Goal: Information Seeking & Learning: Learn about a topic

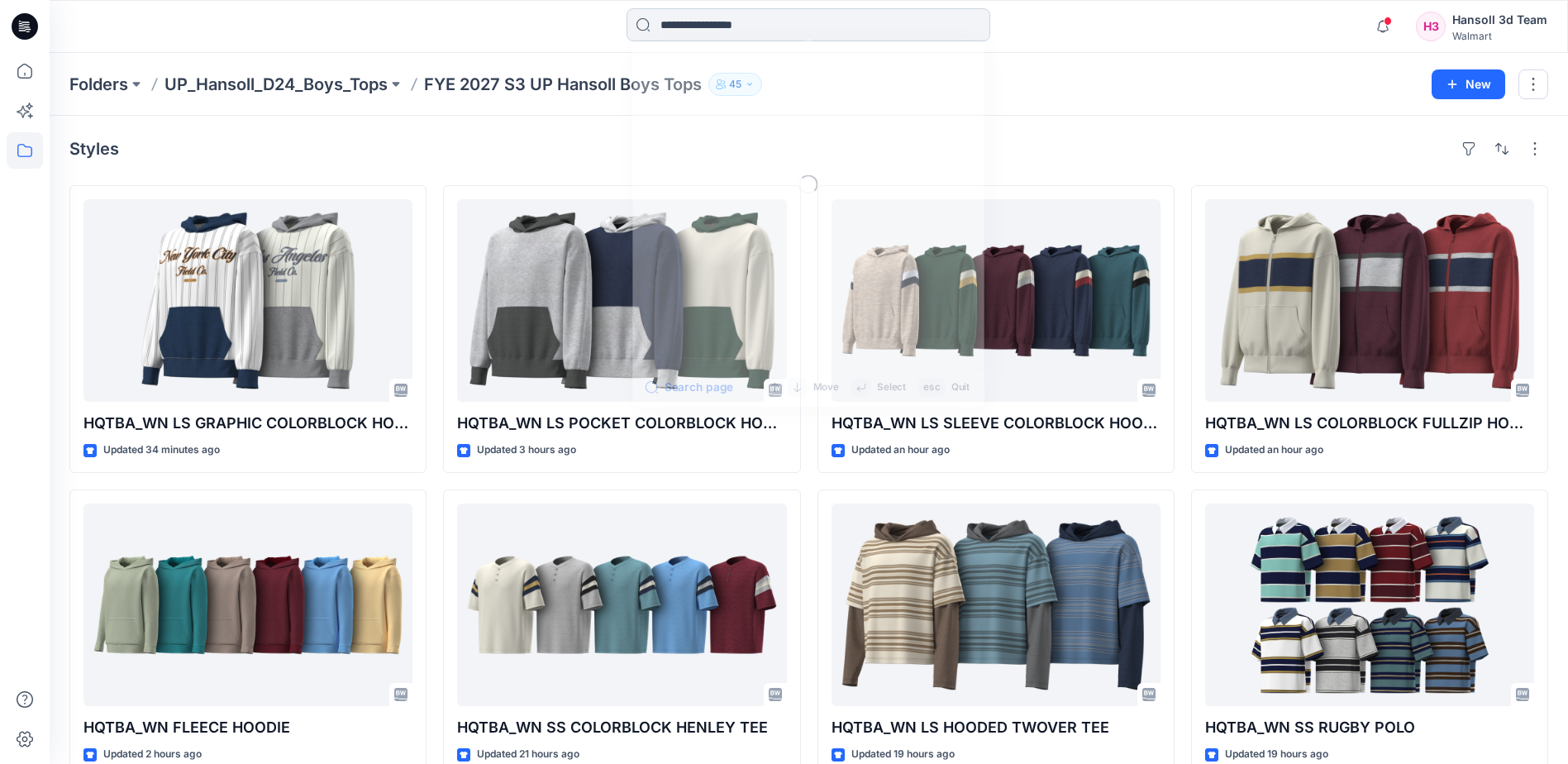
click at [761, 21] on input at bounding box center [808, 25] width 363 height 33
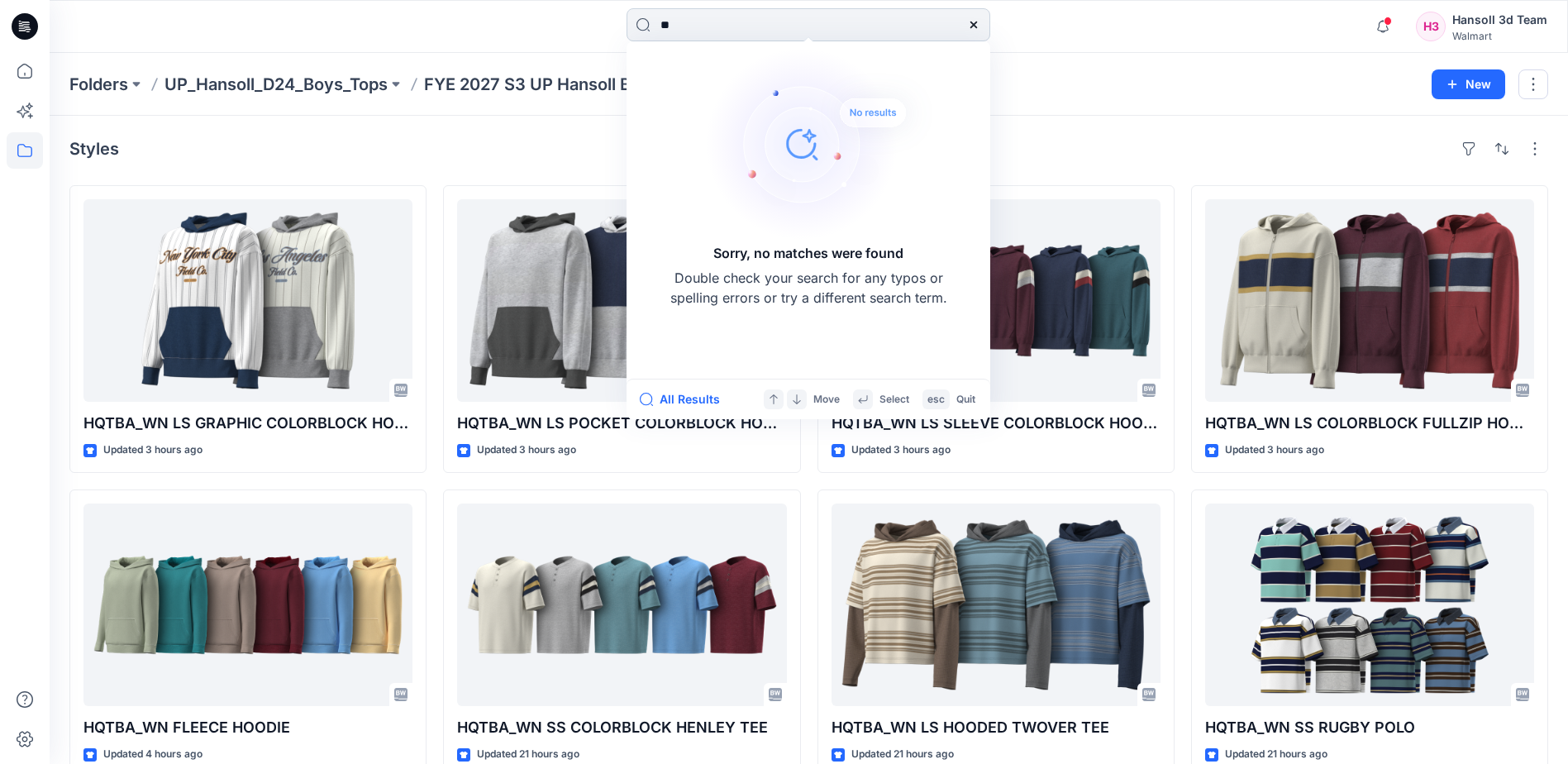
type input "*"
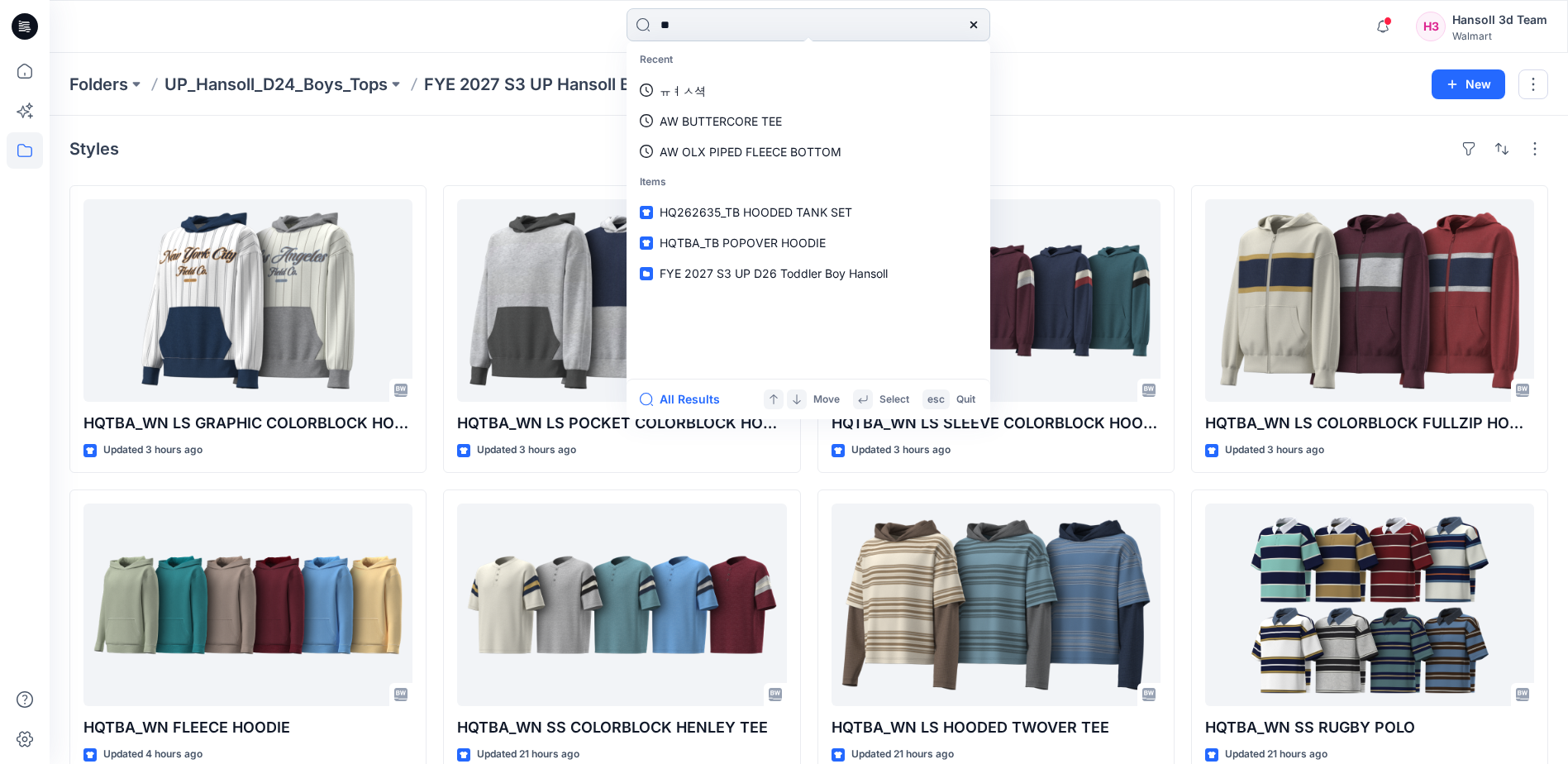
type input "*"
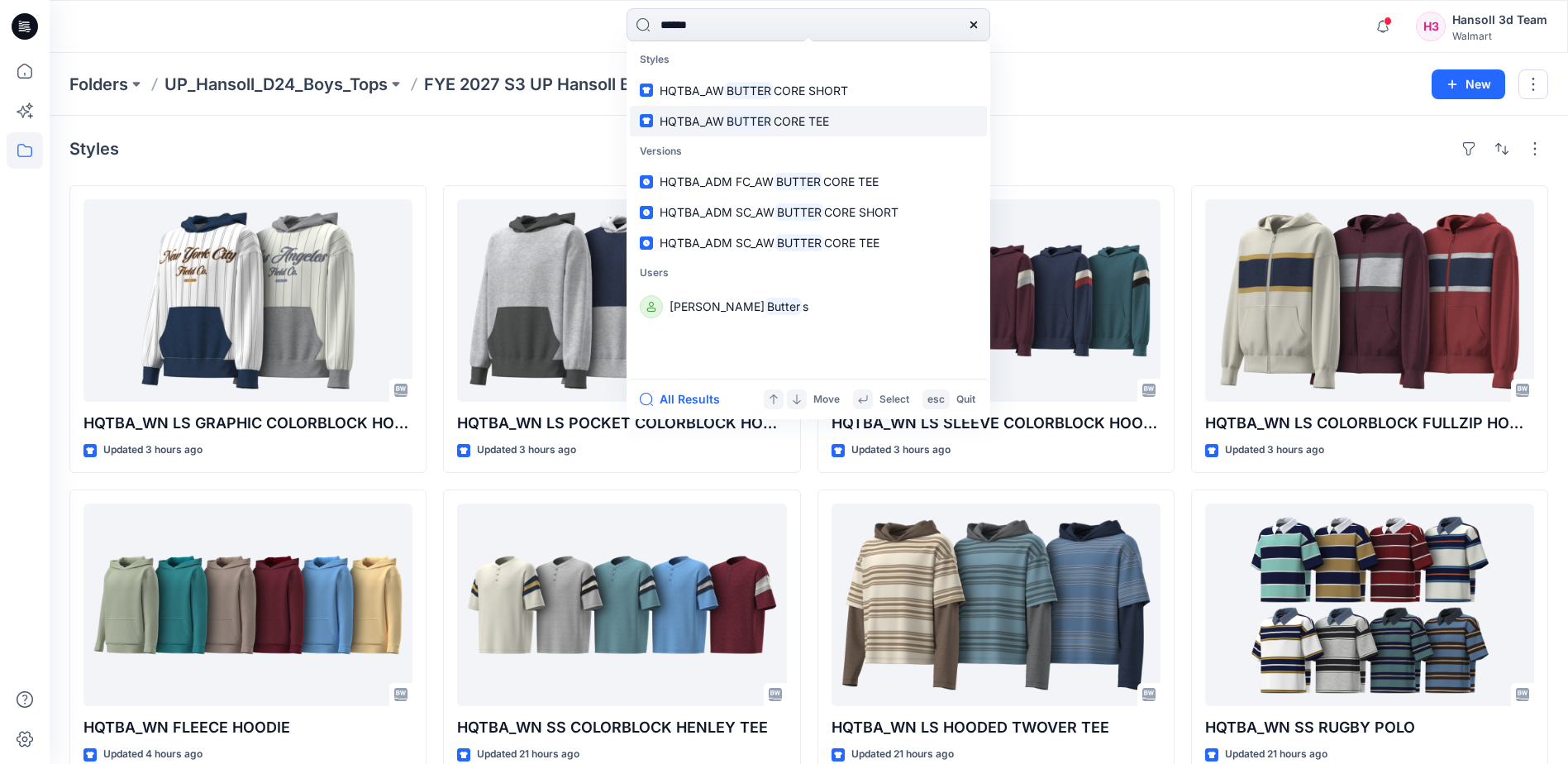
type input "******"
click at [861, 118] on link "HQTBA_AW BUTTER CORE TEE" at bounding box center [808, 121] width 357 height 30
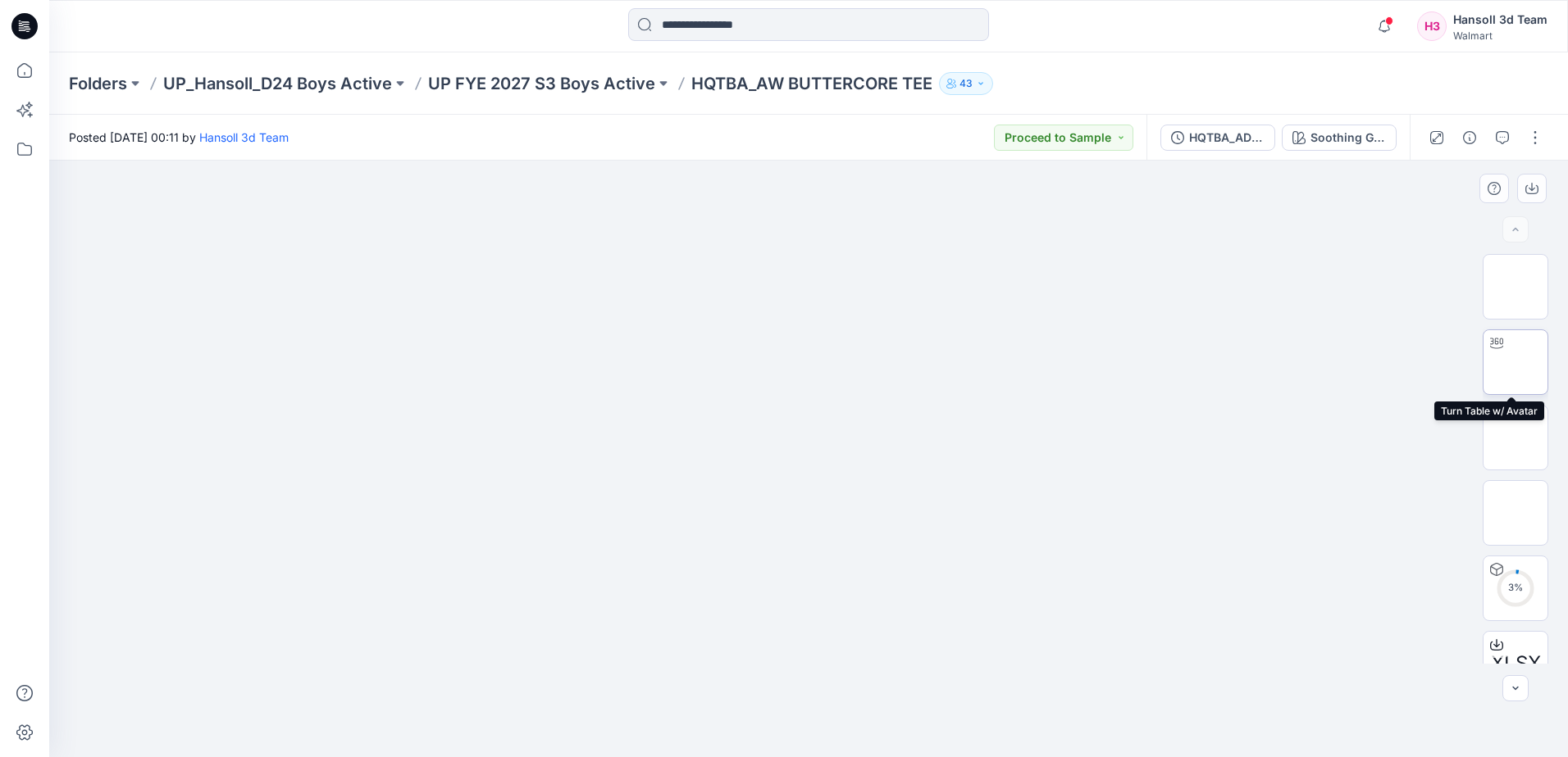
drag, startPoint x: 1487, startPoint y: 369, endPoint x: 1499, endPoint y: 368, distance: 12.0
click at [1515, 362] on img at bounding box center [1515, 362] width 0 height 0
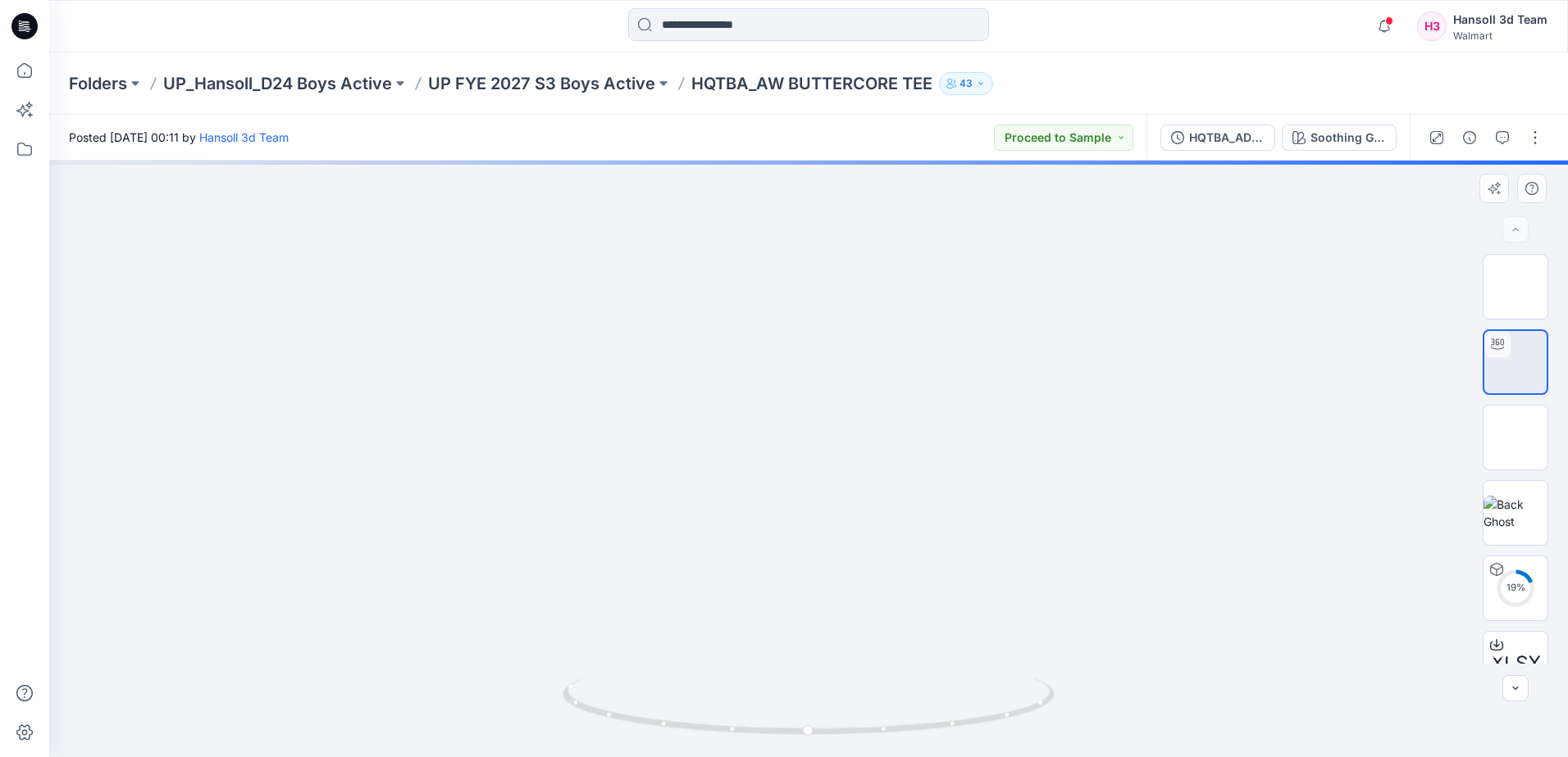
drag, startPoint x: 839, startPoint y: 393, endPoint x: 822, endPoint y: 597, distance: 204.7
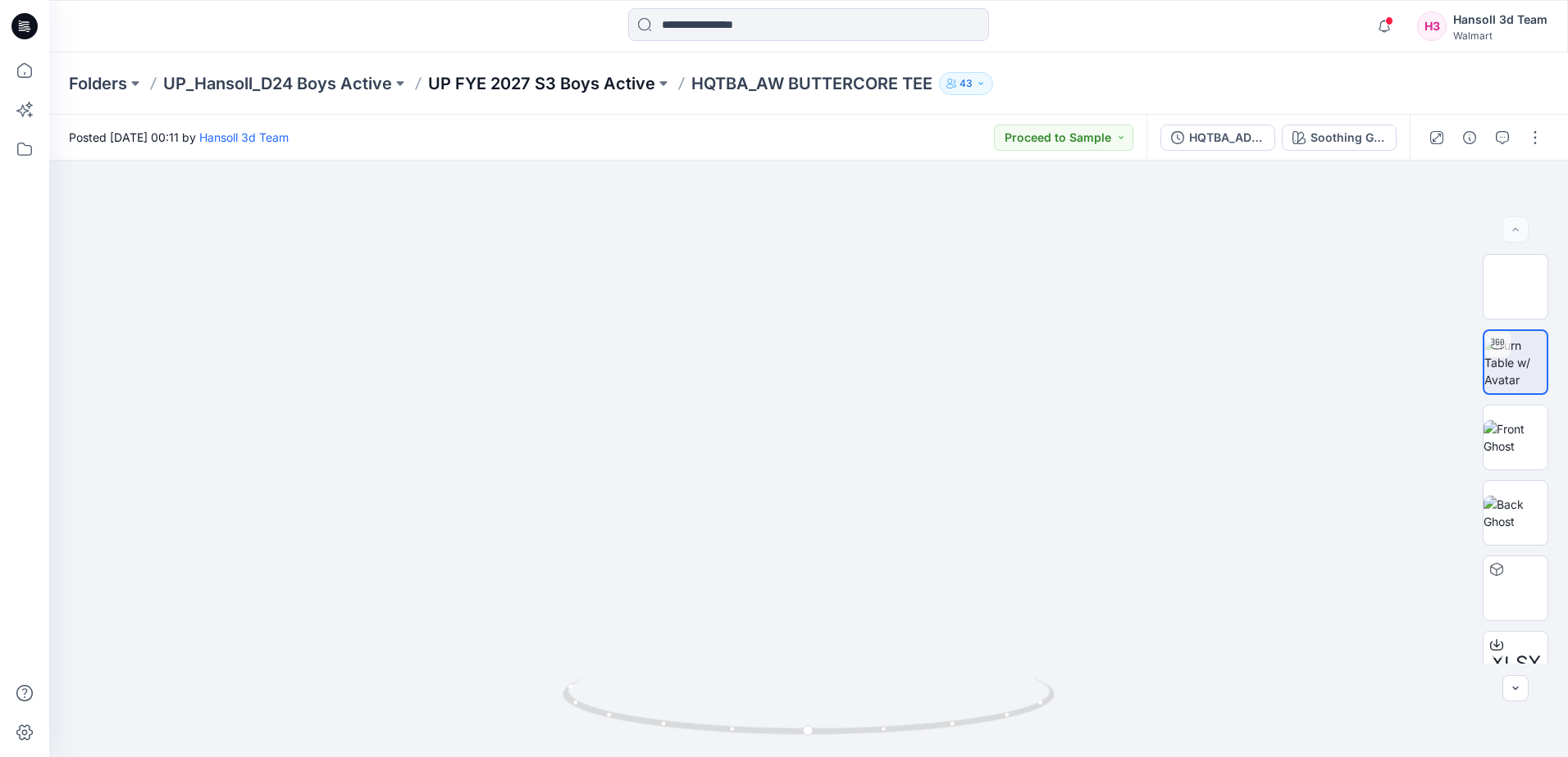
click at [581, 85] on p "UP FYE 2027 S3 Boys Active" at bounding box center [542, 83] width 227 height 23
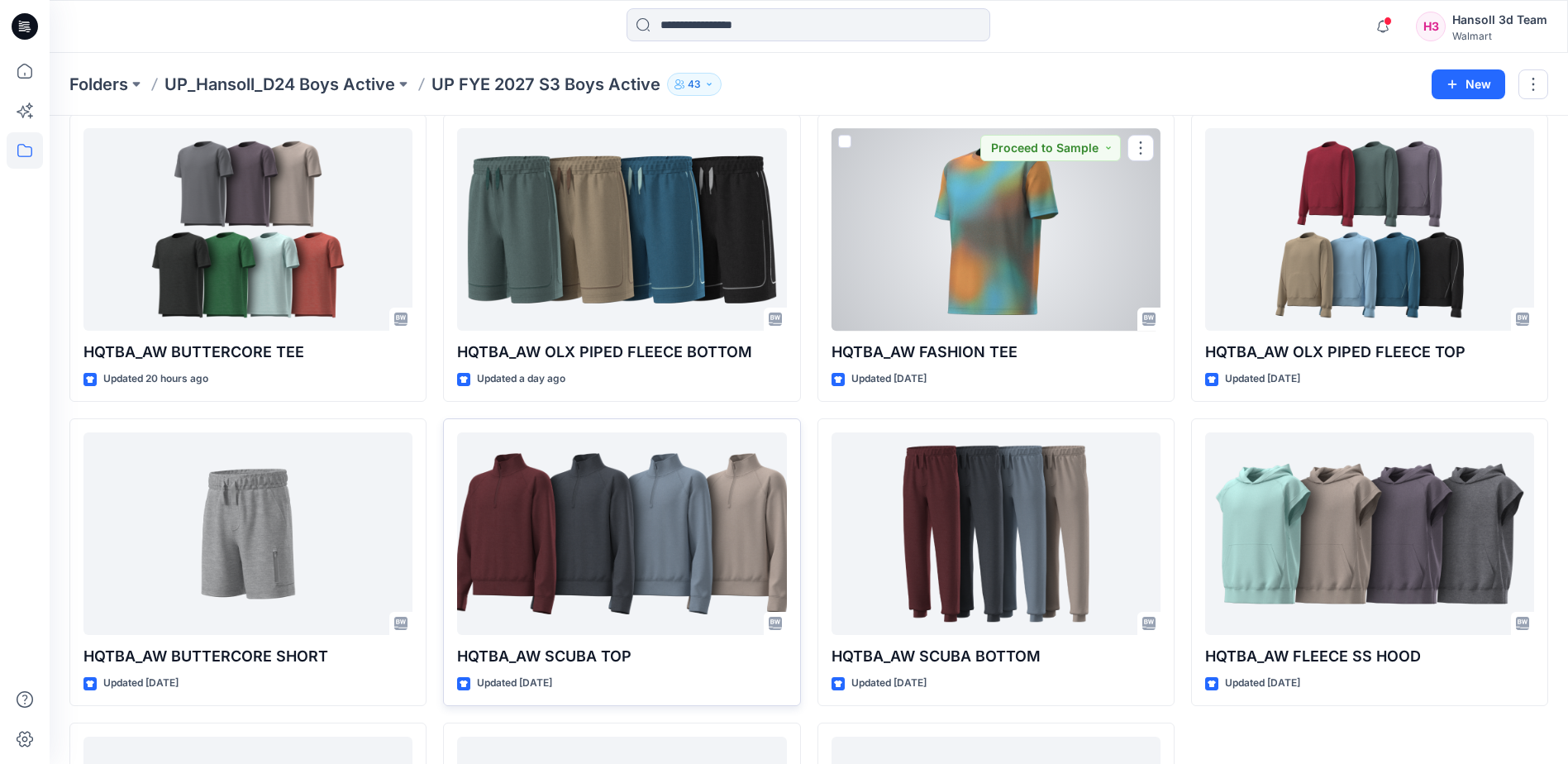
scroll to position [165, 0]
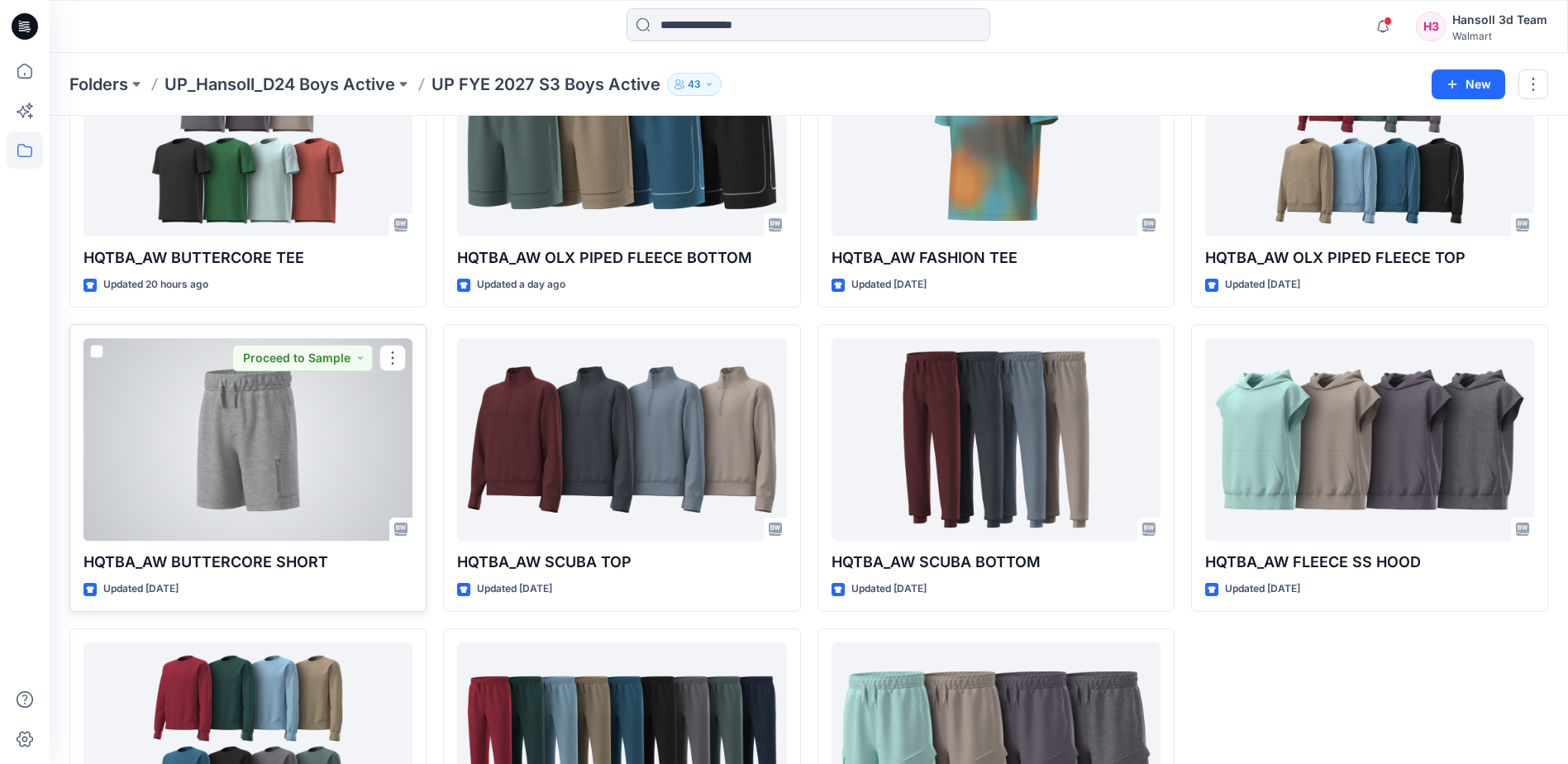
click at [304, 498] on div at bounding box center [248, 440] width 329 height 203
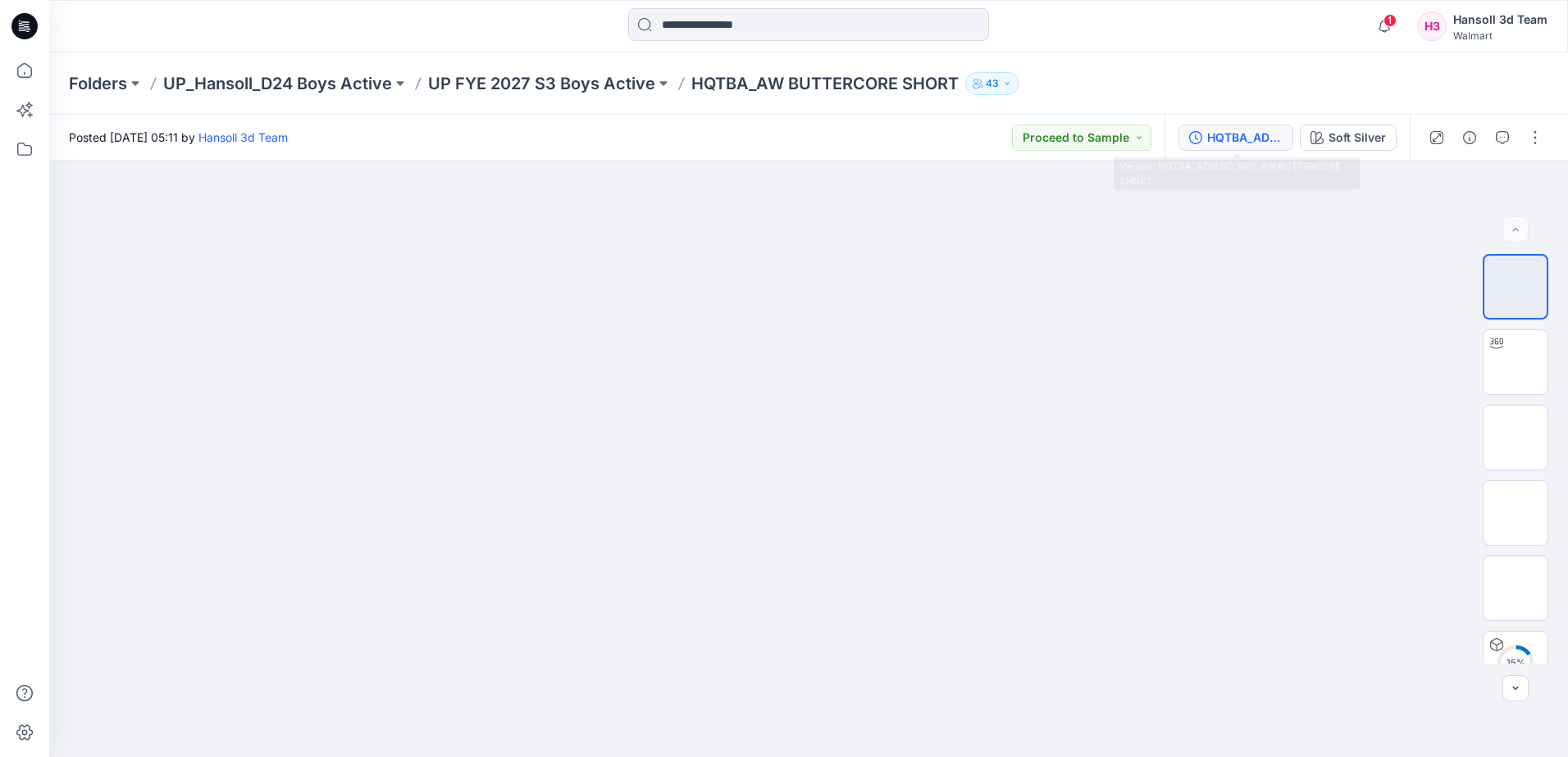
click at [1252, 127] on button "HQTBA_ADM SC_REV_AW BUTTERCORE SHORT" at bounding box center [1235, 137] width 114 height 27
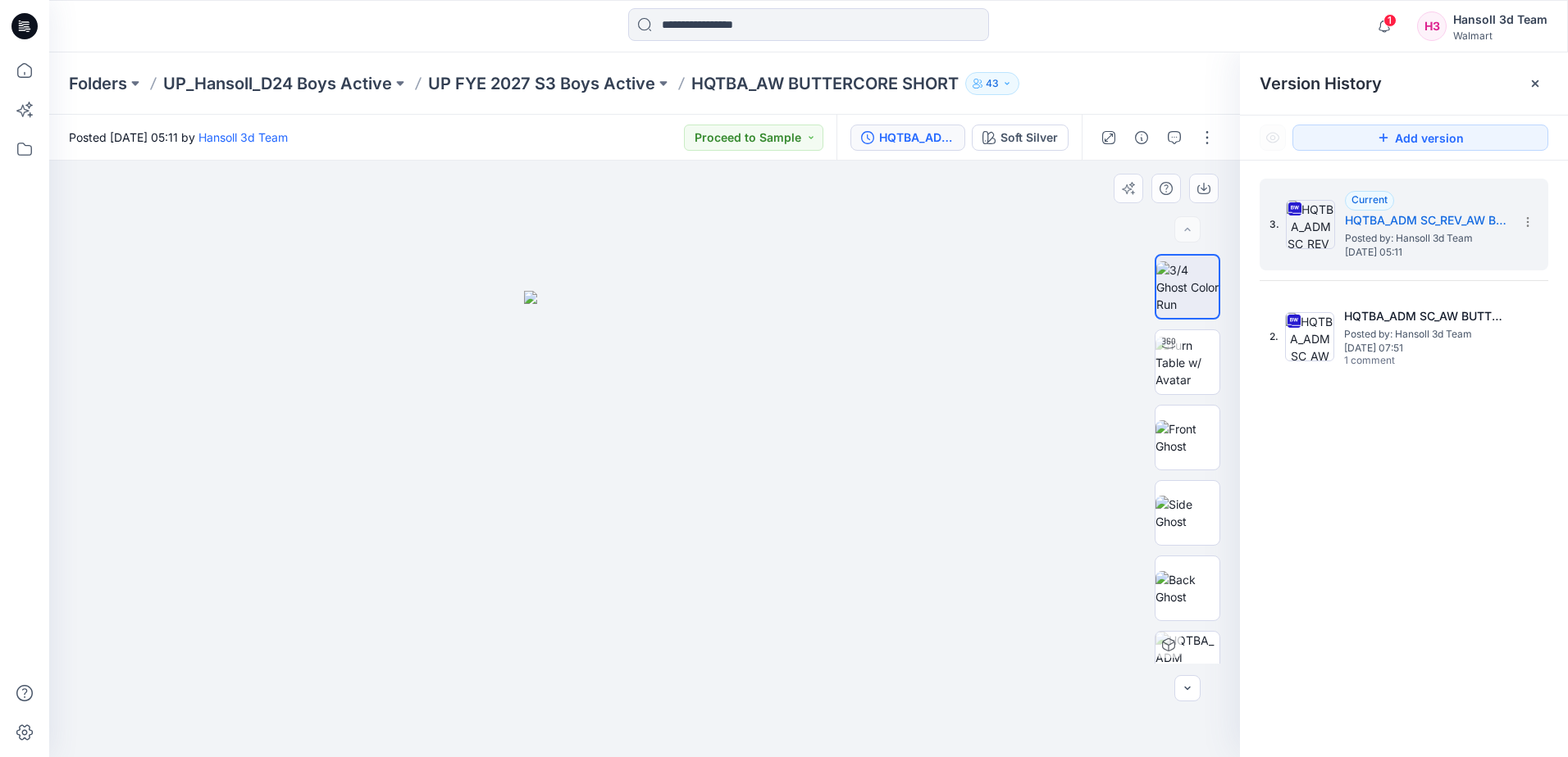
click at [921, 352] on div at bounding box center [644, 459] width 1190 height 596
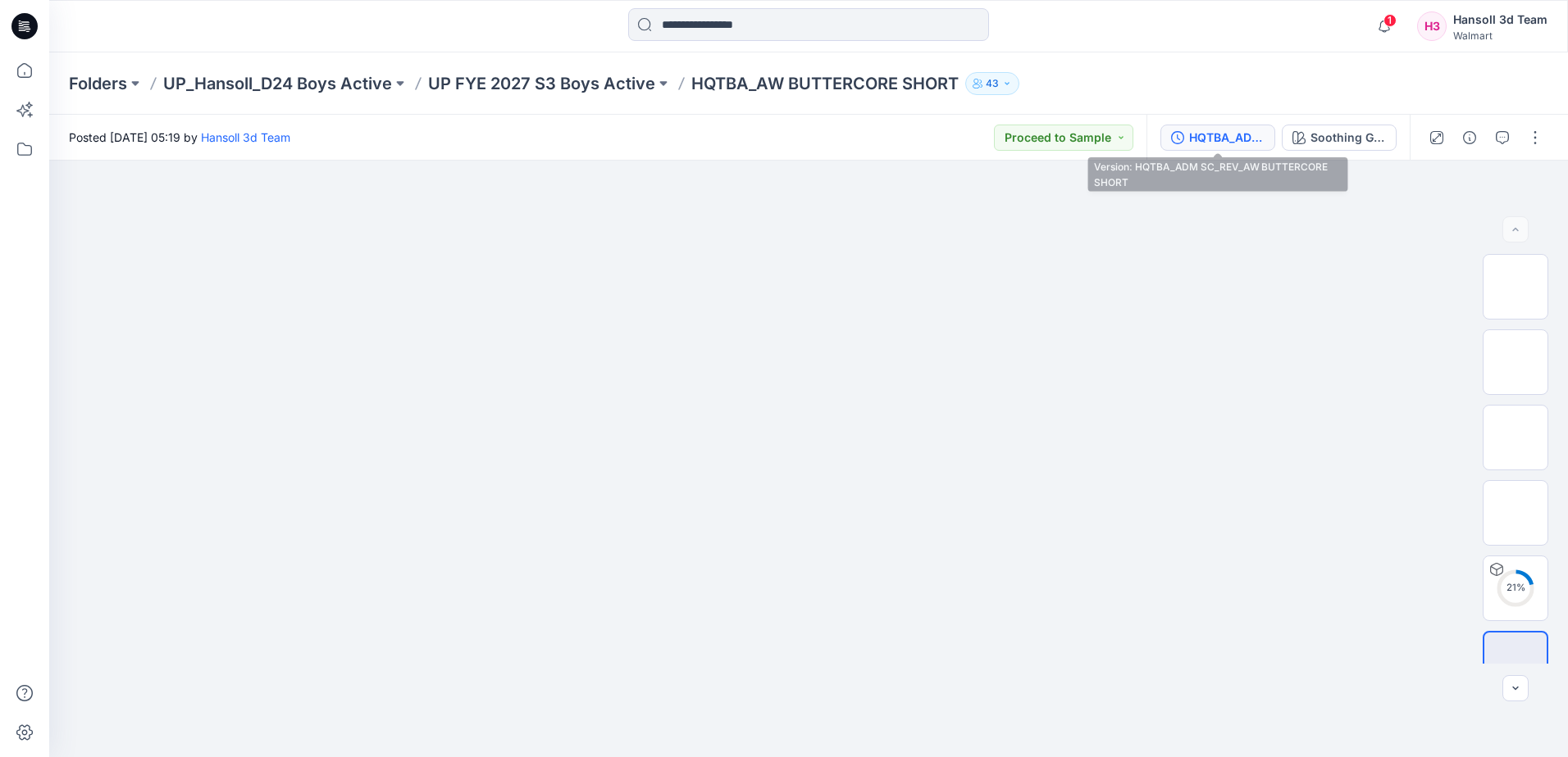
click at [1210, 142] on div "HQTBA_ADM SC_REV_AW BUTTERCORE SHORT" at bounding box center [1227, 138] width 75 height 18
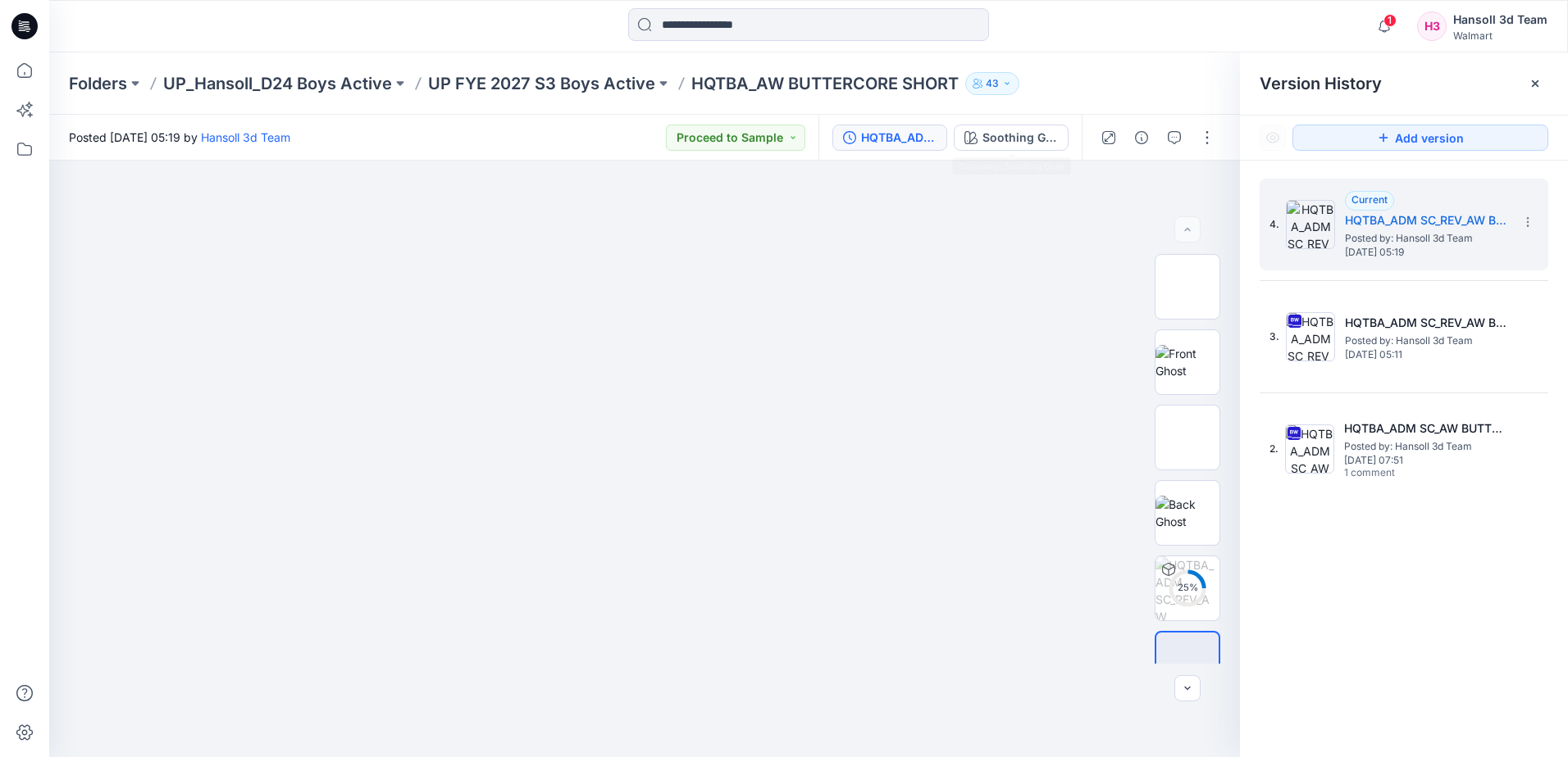
click at [1055, 91] on div "Folders UP_Hansoll_D24 Boys Active UP FYE 2027 S3 Boys Active HQTBA_AW BUTTERCO…" at bounding box center [744, 83] width 1351 height 23
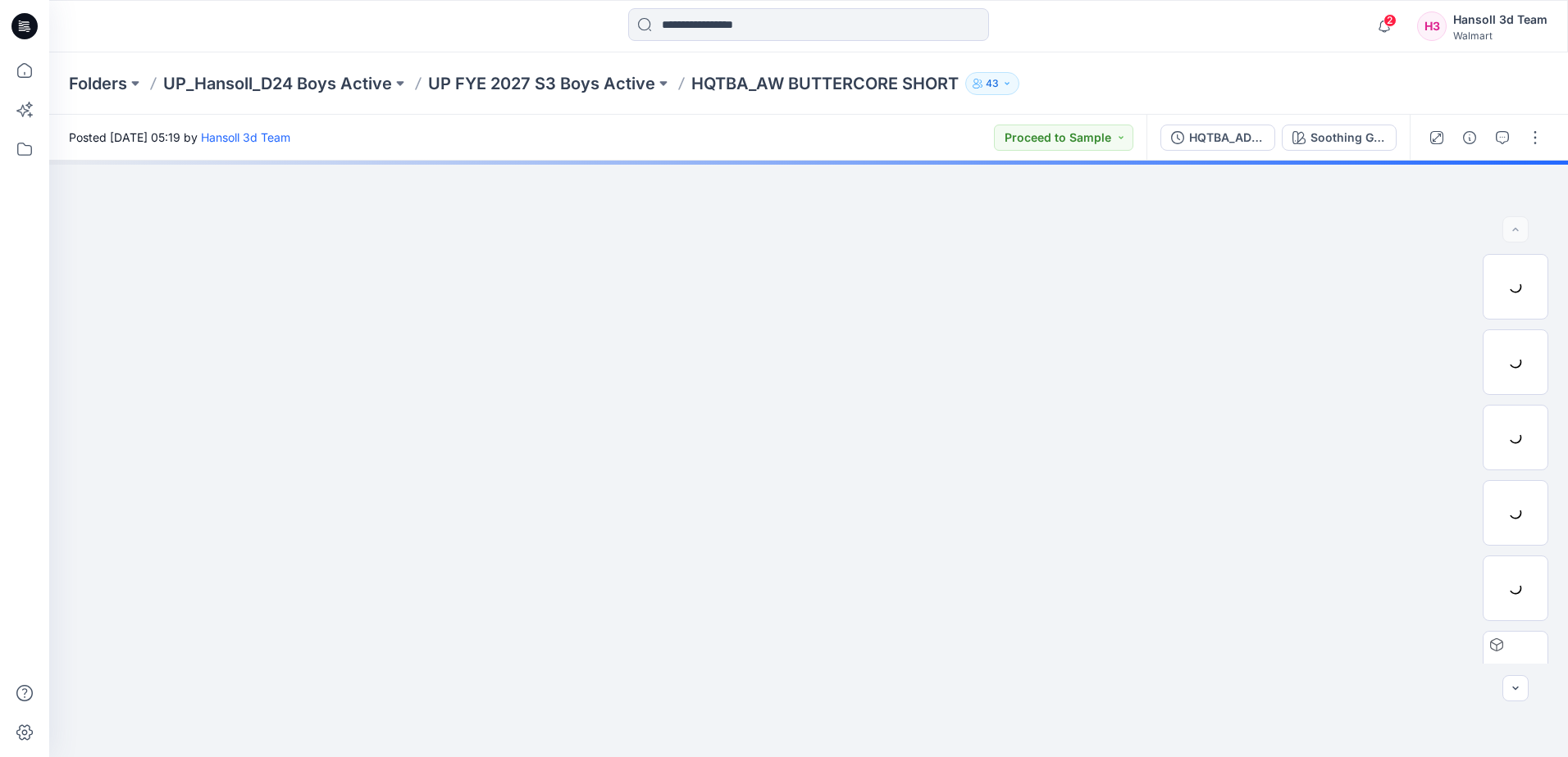
click at [900, 109] on div "Folders UP_Hansoll_D24 Boys Active UP FYE 2027 S3 Boys Active HQTBA_AW BUTTERCO…" at bounding box center [809, 83] width 1519 height 62
